Goal: Information Seeking & Learning: Learn about a topic

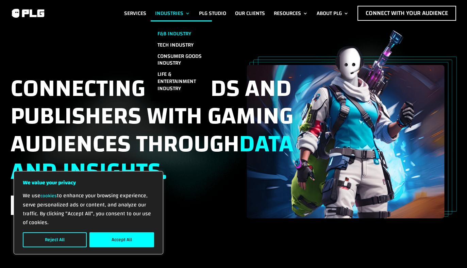
click at [139, 31] on div "Connecting brands and publishers with gaming audiences through data and insight…" at bounding box center [234, 124] width 447 height 188
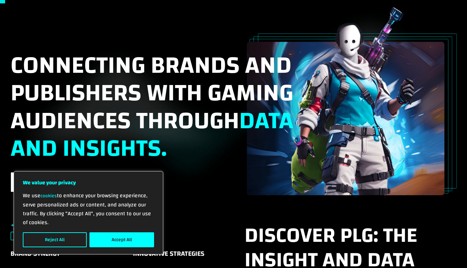
scroll to position [31, 0]
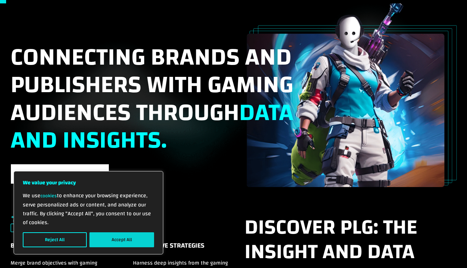
click at [129, 235] on button "Accept All" at bounding box center [122, 240] width 65 height 15
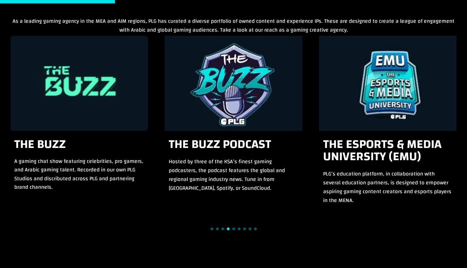
scroll to position [636, 0]
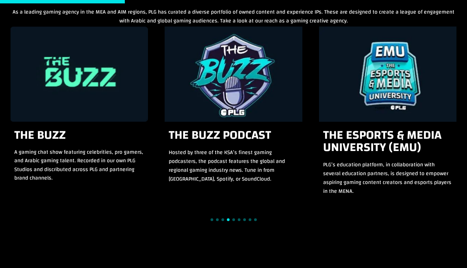
click at [209, 217] on div at bounding box center [234, 219] width 447 height 9
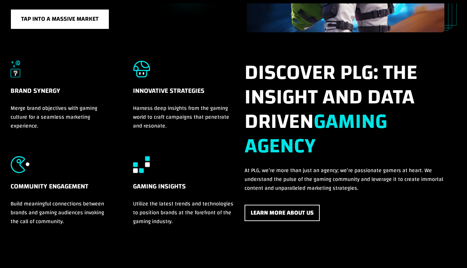
scroll to position [0, 0]
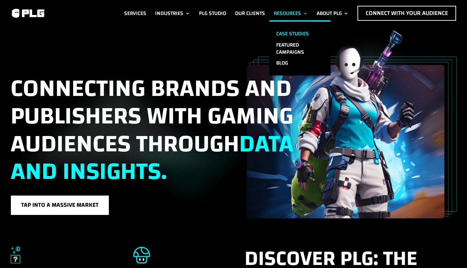
click at [292, 30] on link "Case Studies" at bounding box center [300, 33] width 61 height 11
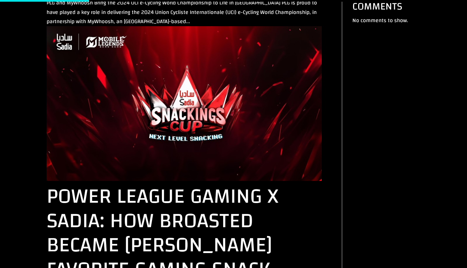
scroll to position [263, 0]
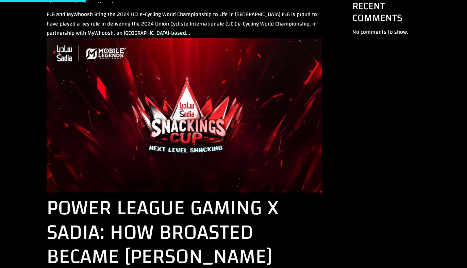
click at [184, 110] on img at bounding box center [184, 115] width 275 height 155
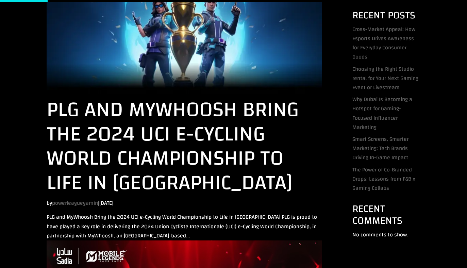
scroll to position [0, 0]
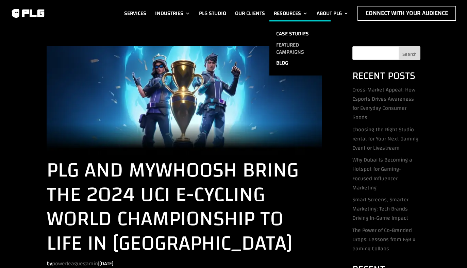
click at [289, 47] on link "Featured Campaigns" at bounding box center [300, 48] width 61 height 18
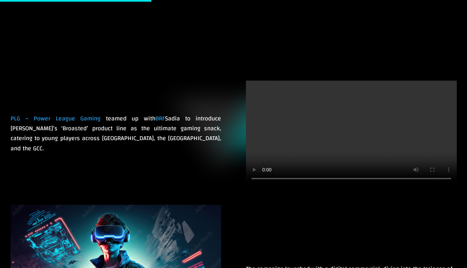
scroll to position [420, 0]
